Goal: Task Accomplishment & Management: Use online tool/utility

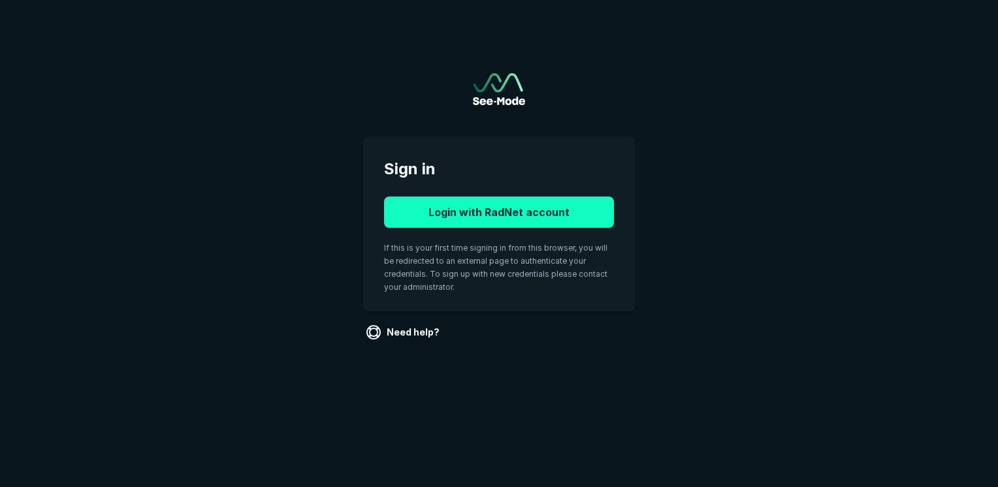
click at [481, 199] on button "Login with RadNet account" at bounding box center [499, 212] width 230 height 31
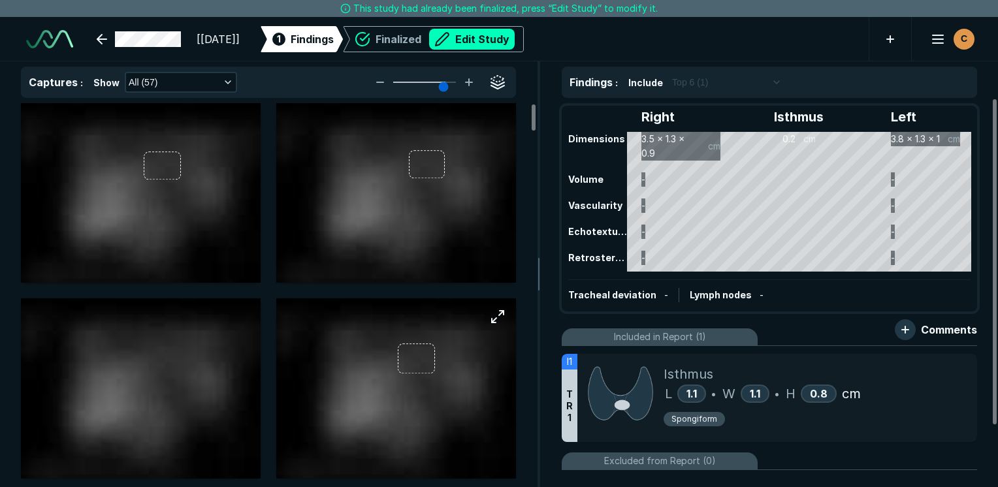
scroll to position [3568, 6168]
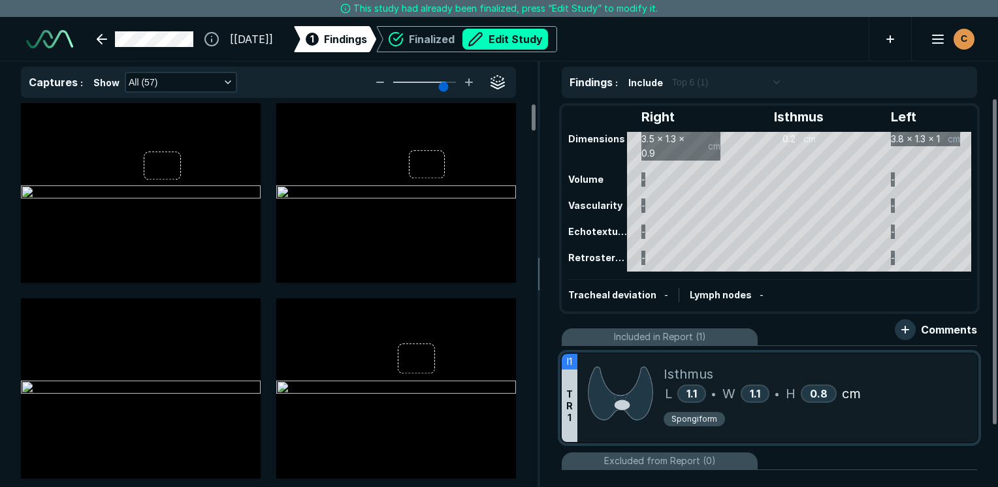
click at [820, 426] on div "Spongiform" at bounding box center [815, 421] width 303 height 20
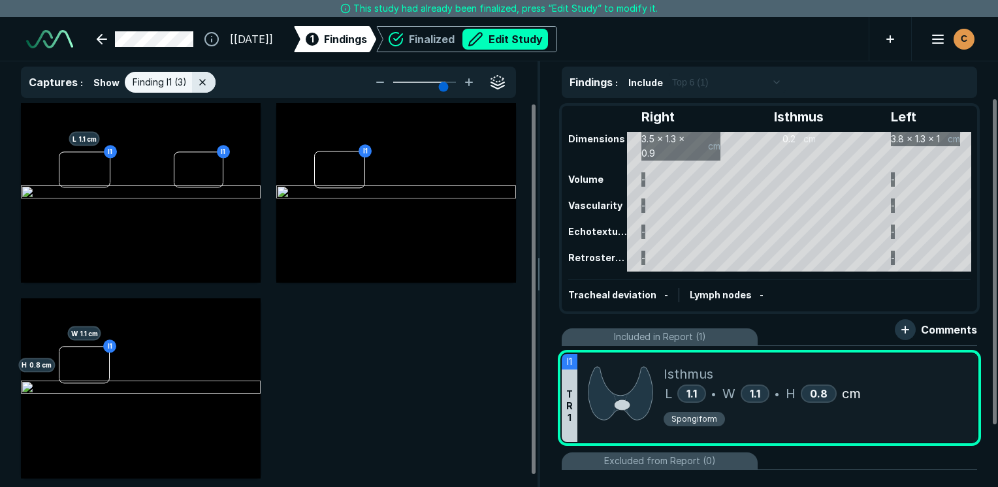
scroll to position [3265, 3885]
drag, startPoint x: 428, startPoint y: 367, endPoint x: 300, endPoint y: 342, distance: 131.1
click at [300, 342] on div "I1 L 1.1 cm I1 I1 I1 H 0.8 cm W 1.1 cm" at bounding box center [268, 291] width 495 height 376
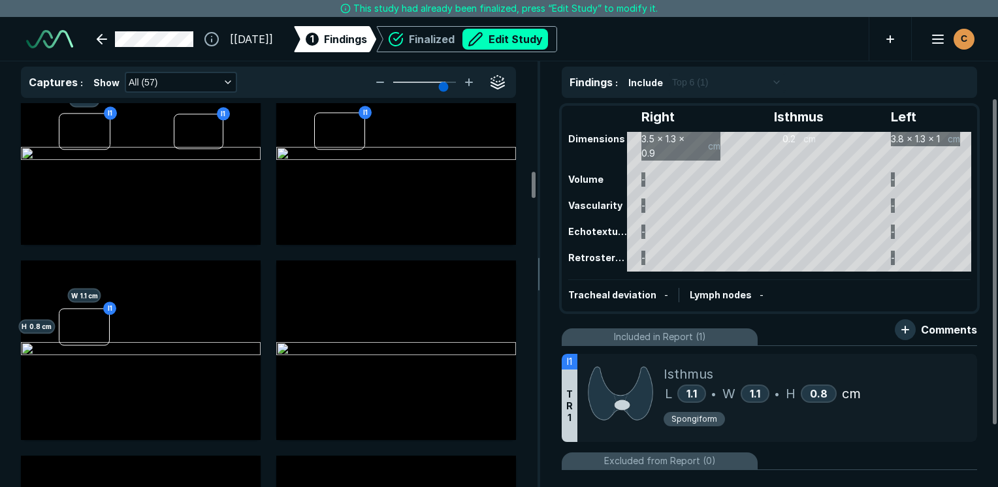
scroll to position [1110, 0]
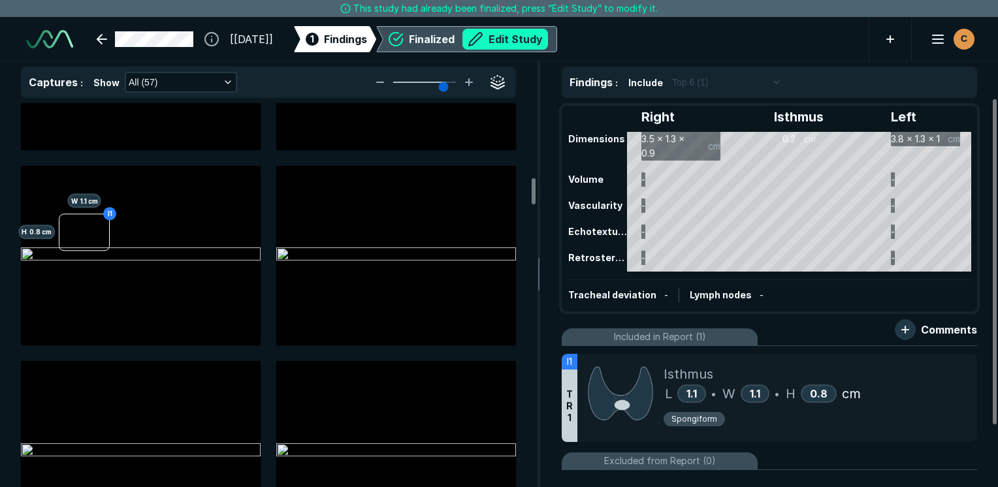
click at [548, 41] on button "Edit Study" at bounding box center [505, 39] width 86 height 21
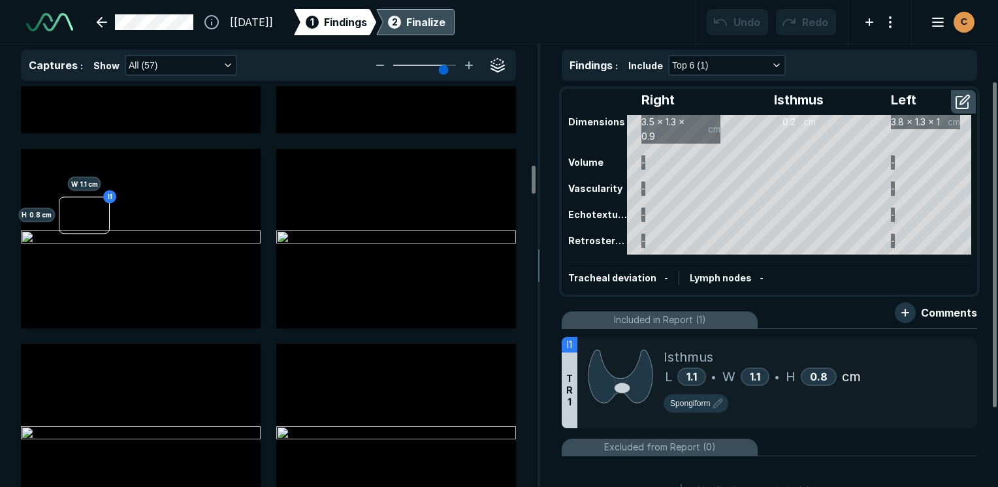
scroll to position [3643, 6168]
click at [893, 409] on div "Spongiform" at bounding box center [815, 406] width 303 height 24
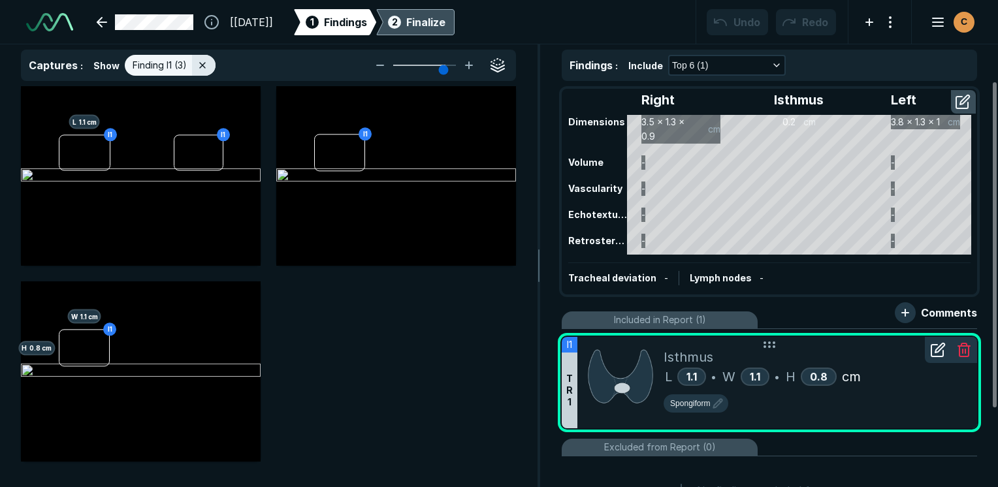
scroll to position [3340, 3885]
click at [245, 130] on button "button" at bounding box center [242, 133] width 26 height 26
drag, startPoint x: 57, startPoint y: 152, endPoint x: 117, endPoint y: 149, distance: 59.5
click at [117, 149] on div at bounding box center [141, 176] width 240 height 180
click at [60, 150] on div at bounding box center [60, 151] width 10 height 10
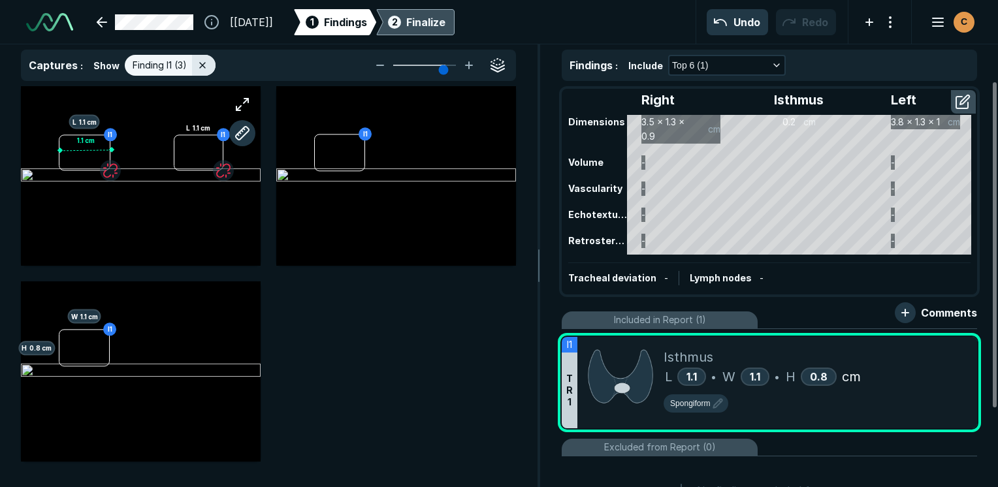
drag, startPoint x: 115, startPoint y: 148, endPoint x: 107, endPoint y: 150, distance: 7.9
click at [110, 150] on div at bounding box center [111, 149] width 10 height 10
click at [105, 150] on div at bounding box center [109, 149] width 10 height 10
click at [241, 126] on button "button" at bounding box center [242, 133] width 26 height 26
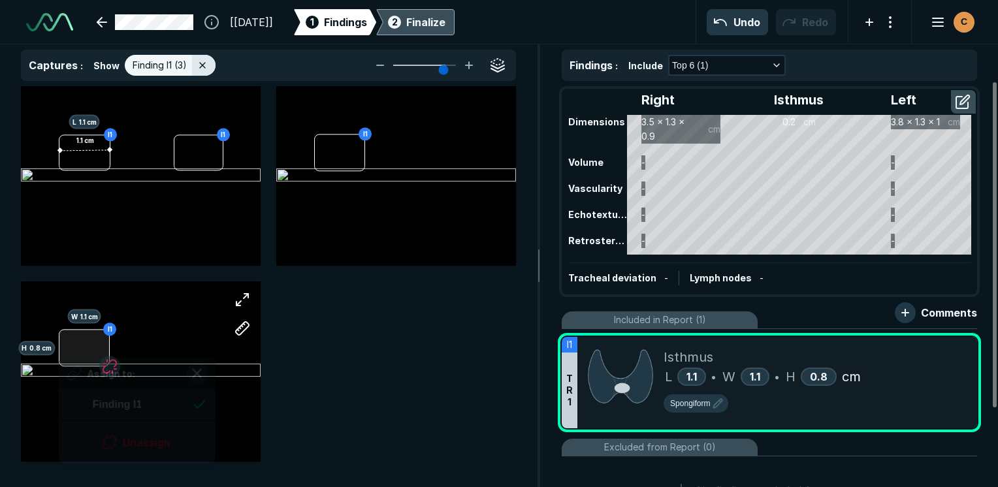
click at [59, 349] on div "I1 H 0.8 cm W 1.1 cm Assign to: Finding I1 Unassign" at bounding box center [141, 371] width 240 height 180
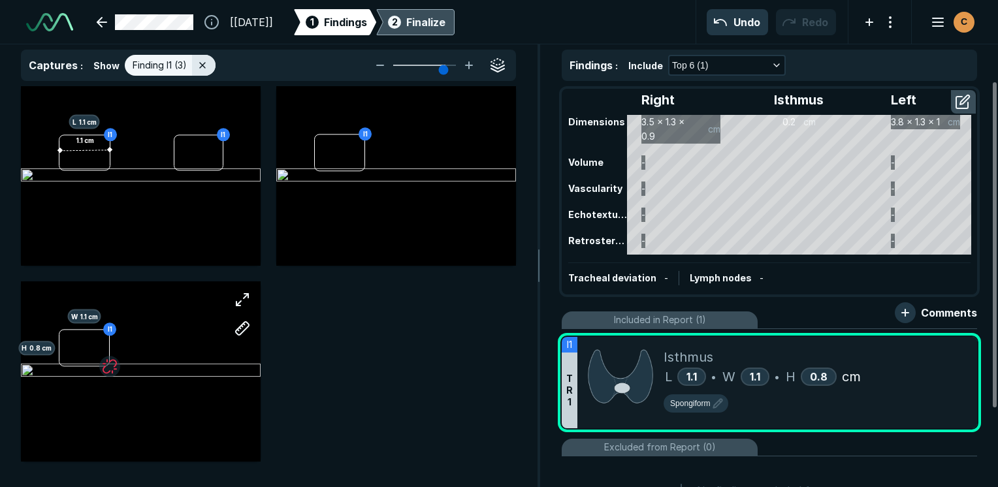
click at [259, 366] on div "I1 H 0.8 cm W 1.1 cm" at bounding box center [141, 371] width 240 height 180
click at [494, 133] on button "button" at bounding box center [498, 133] width 26 height 26
click at [247, 329] on button "button" at bounding box center [242, 328] width 26 height 26
click at [60, 344] on div at bounding box center [141, 371] width 240 height 180
click at [109, 344] on div at bounding box center [109, 344] width 10 height 10
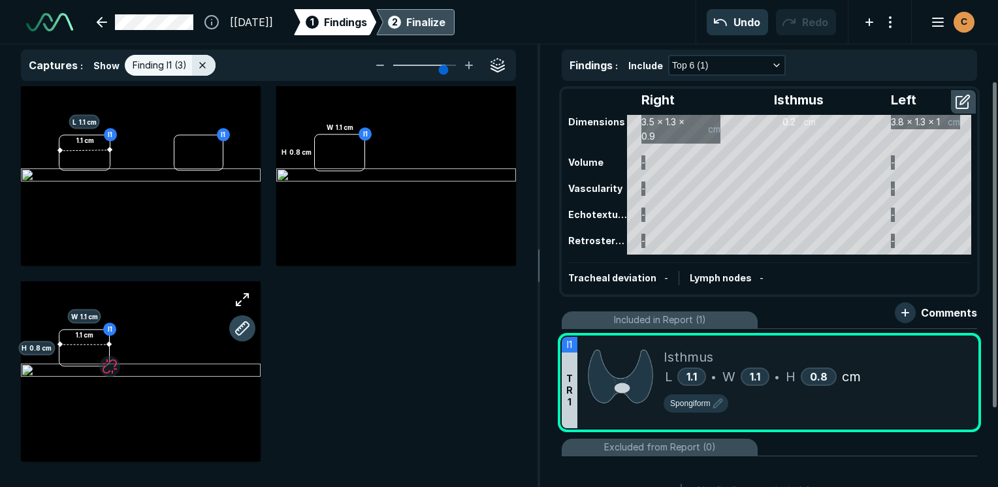
click at [249, 328] on button "button" at bounding box center [242, 328] width 26 height 26
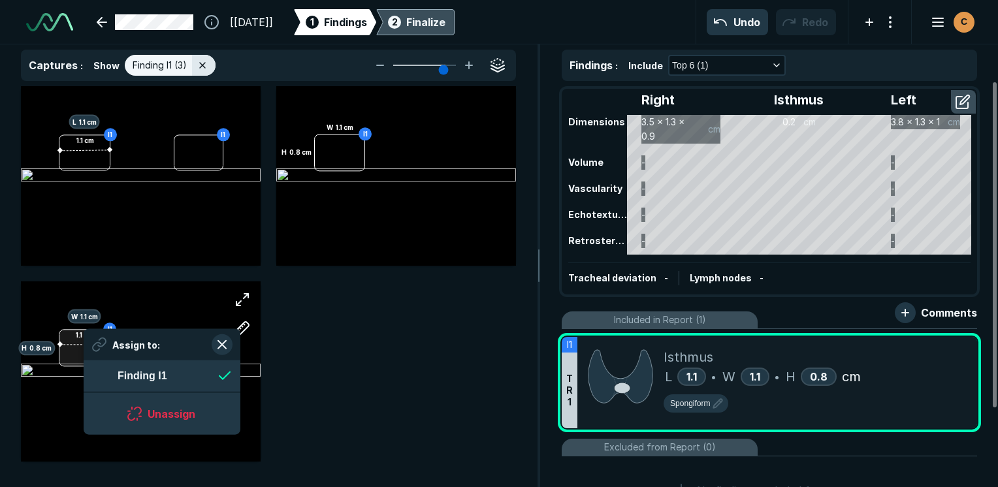
click at [84, 330] on div "I1 H 0.8 cm W 1.1 cm 1.1 cm Assign to: Finding I1 Unassign" at bounding box center [141, 371] width 240 height 180
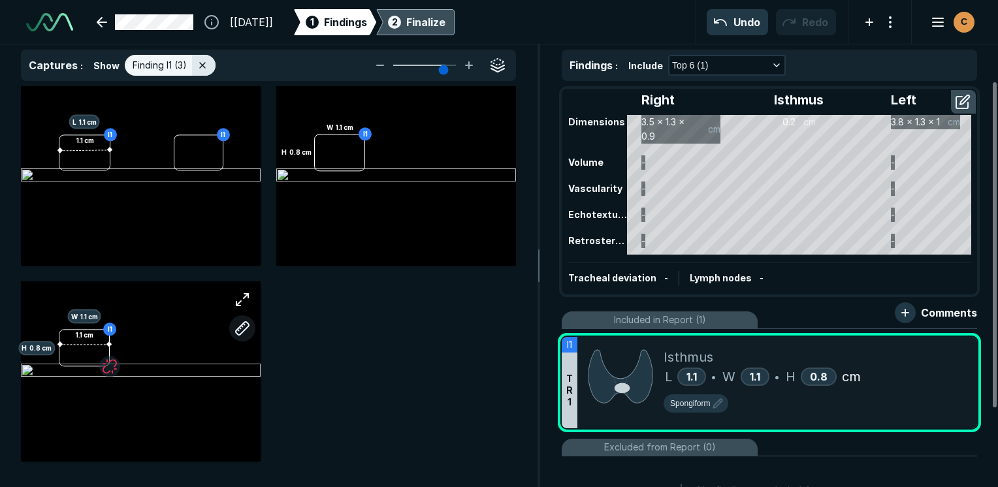
click at [248, 327] on button "button" at bounding box center [242, 328] width 26 height 26
click at [159, 347] on div "1.1 cm" at bounding box center [141, 371] width 240 height 180
click at [218, 350] on div at bounding box center [218, 350] width 10 height 10
click at [239, 323] on button "button" at bounding box center [242, 328] width 26 height 26
click at [241, 328] on button "button" at bounding box center [242, 328] width 26 height 26
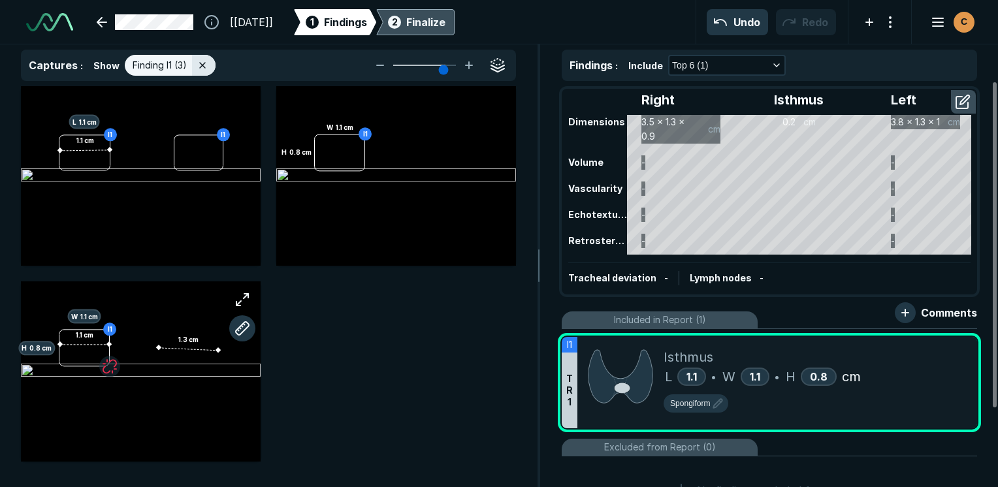
click at [184, 328] on div "1.1 cm 1.3 cm" at bounding box center [141, 371] width 240 height 180
click at [185, 366] on div at bounding box center [185, 365] width 10 height 10
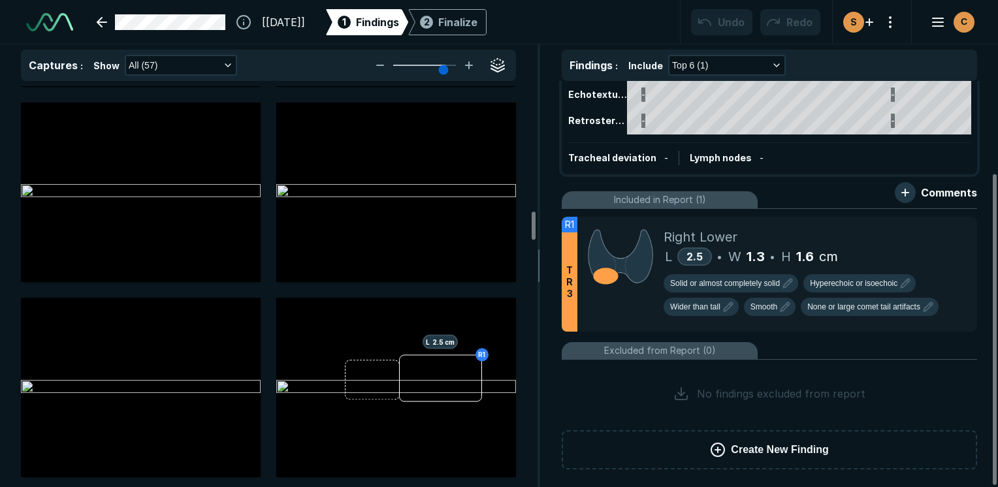
scroll to position [1763, 0]
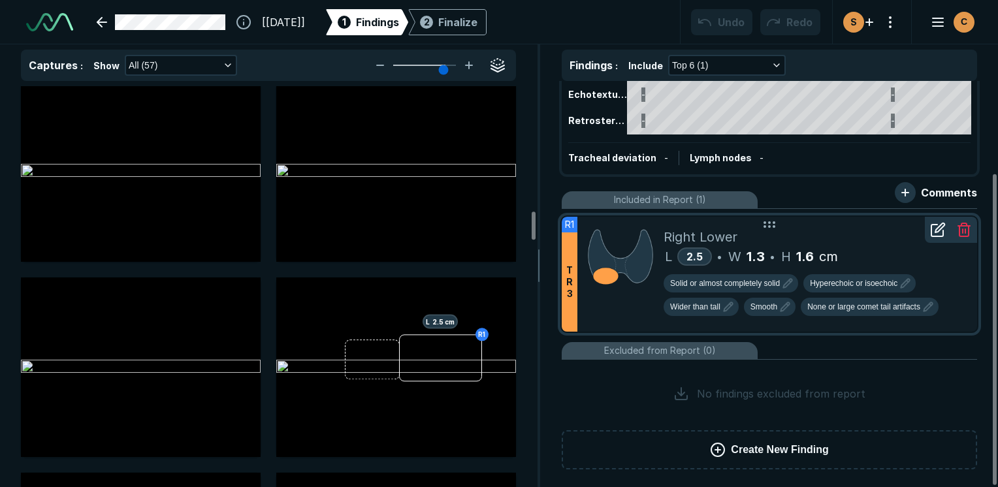
click at [967, 256] on div "R1 T R 3 Right Lower L 2.5 • W 1.3 • H 1.6 cm Solid or almost completely solid …" at bounding box center [769, 274] width 415 height 115
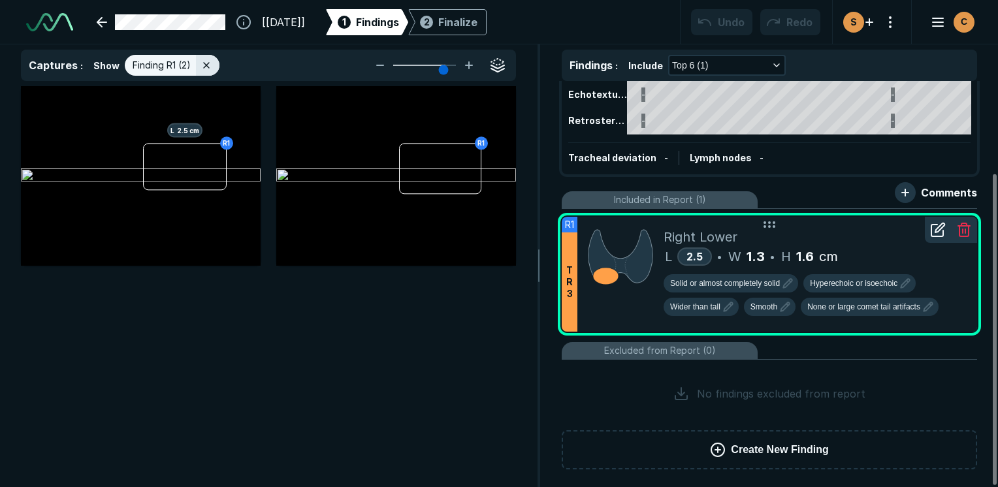
scroll to position [55, 0]
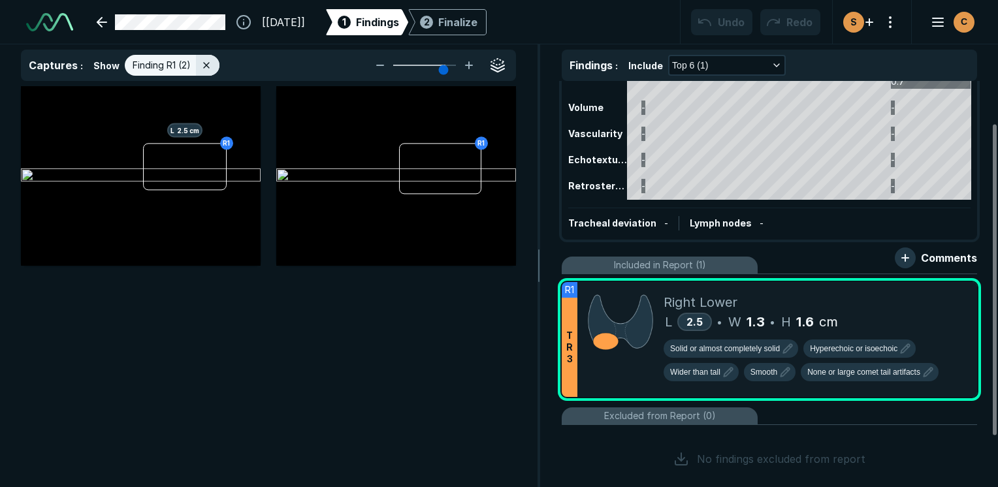
click at [476, 6] on div "[24-SEP-2025] 1 Findings 2 Finalize Undo Redo S C" at bounding box center [499, 22] width 998 height 44
click at [477, 34] on div "2 Finalize" at bounding box center [447, 22] width 60 height 26
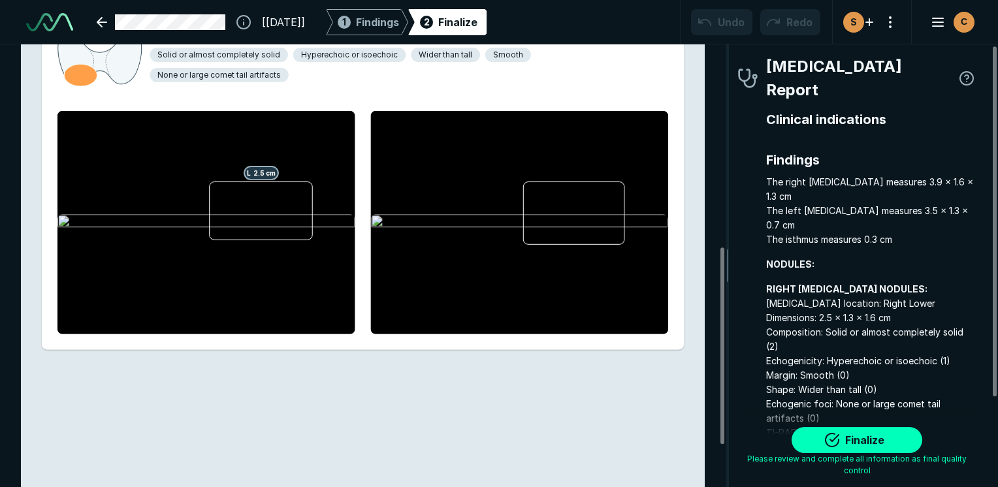
scroll to position [113, 0]
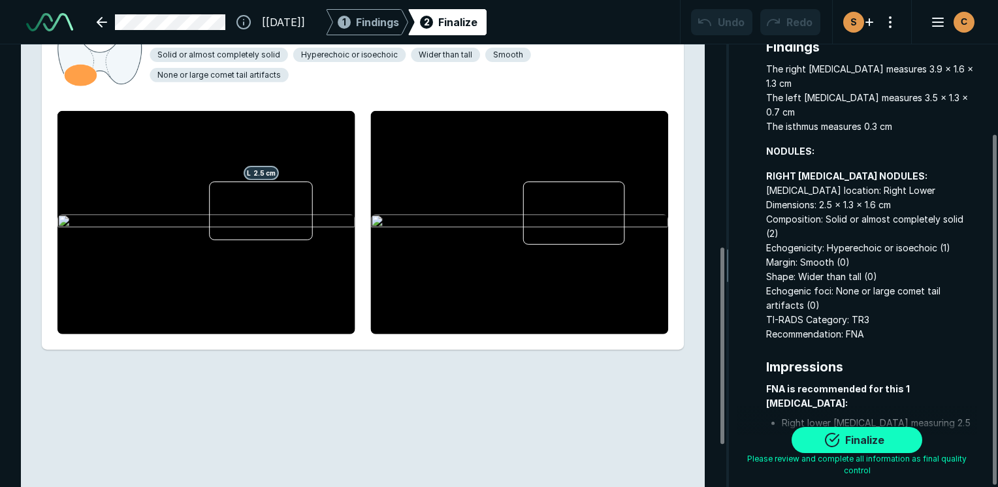
click at [861, 438] on button "Finalize" at bounding box center [857, 440] width 131 height 26
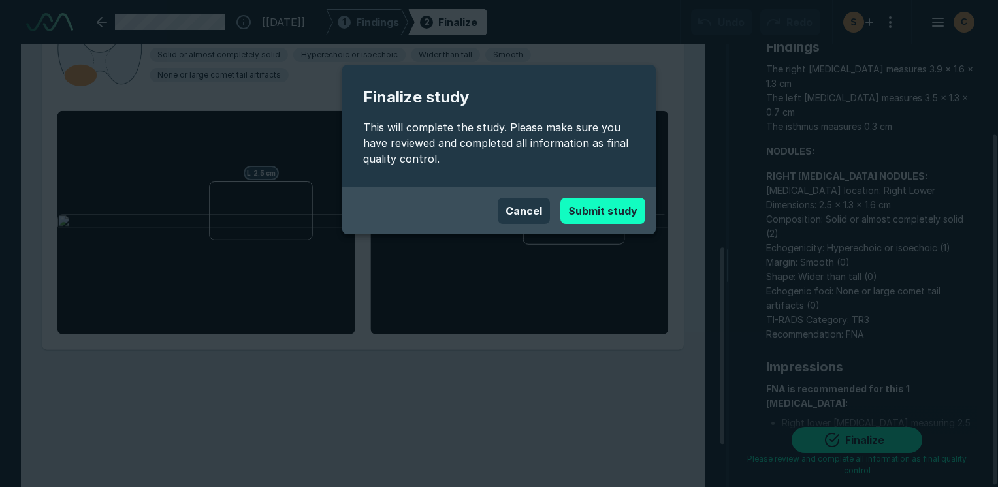
click at [577, 206] on button "Submit study" at bounding box center [602, 211] width 85 height 26
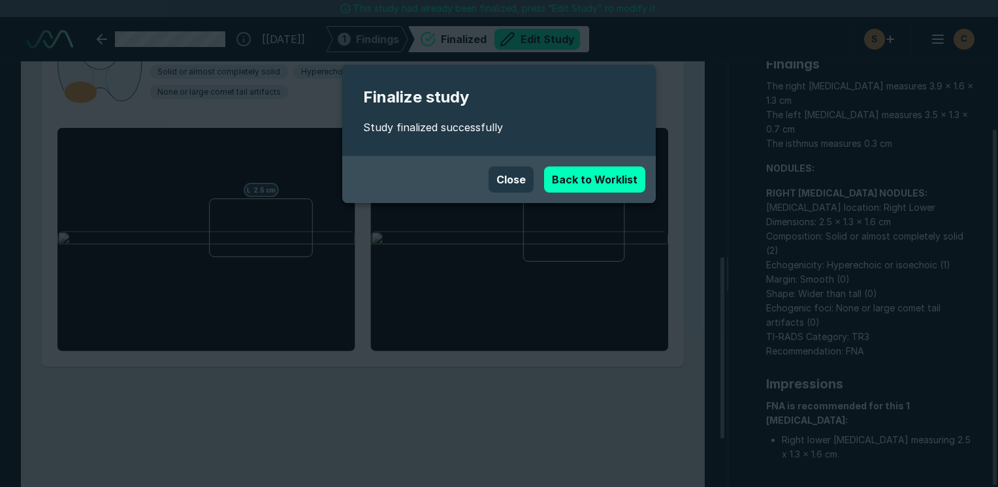
scroll to position [3568, 6168]
click at [523, 167] on button "Close" at bounding box center [510, 180] width 45 height 26
